Goal: Information Seeking & Learning: Compare options

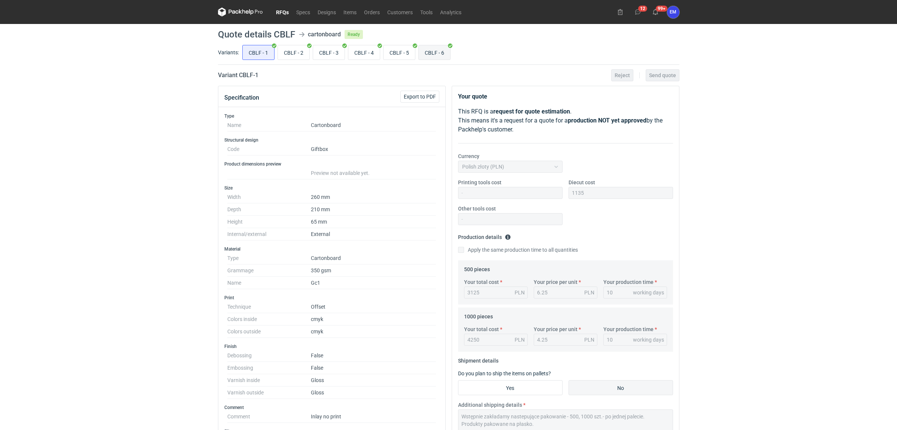
click at [427, 54] on input "CBLF - 6" at bounding box center [434, 52] width 31 height 14
radio input "true"
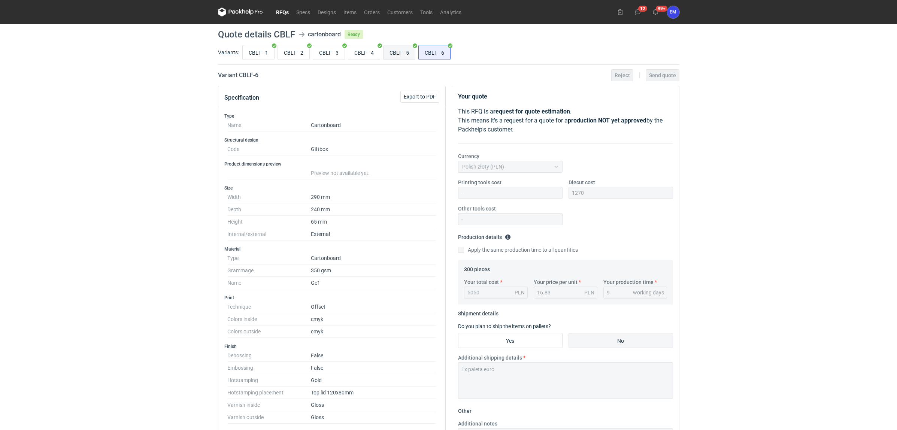
click at [403, 51] on input "CBLF - 5" at bounding box center [398, 52] width 31 height 14
radio input "true"
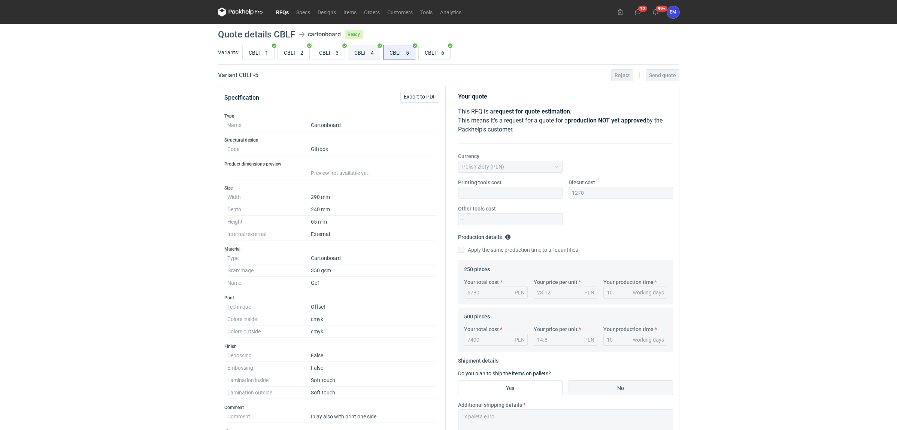
click at [375, 51] on input "CBLF - 4" at bounding box center [363, 52] width 31 height 14
radio input "true"
click at [336, 49] on input "CBLF - 3" at bounding box center [328, 52] width 31 height 14
radio input "true"
click at [294, 57] on input "CBLF - 2" at bounding box center [293, 52] width 31 height 14
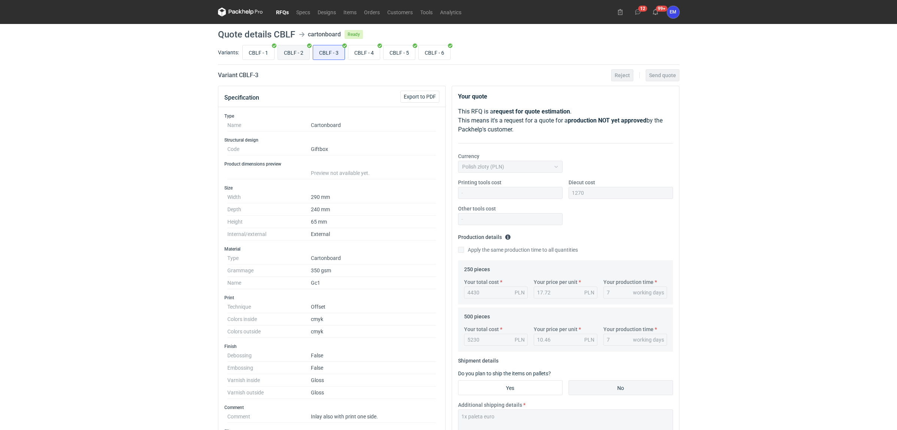
radio input "true"
click at [276, 9] on link "RFQs" at bounding box center [282, 11] width 20 height 9
